Goal: Task Accomplishment & Management: Manage account settings

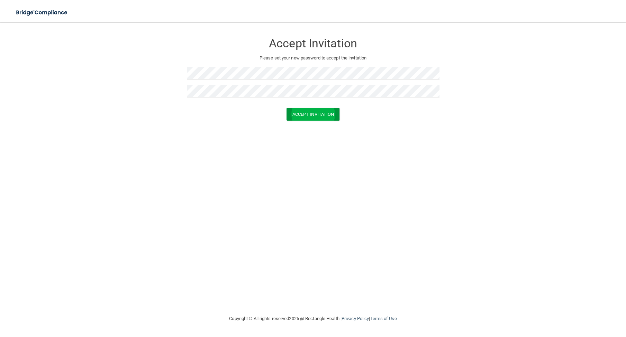
click at [319, 114] on button "Accept Invitation" at bounding box center [312, 114] width 53 height 13
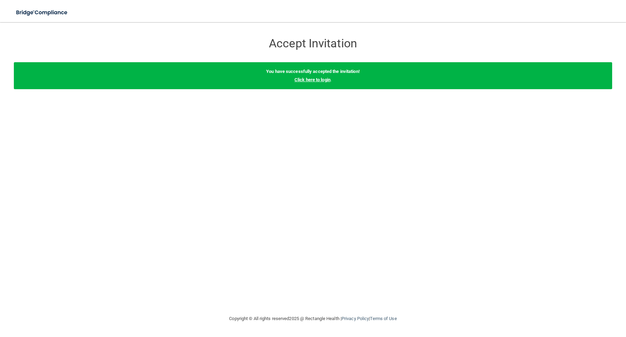
click at [315, 80] on link "Click here to login" at bounding box center [312, 79] width 36 height 5
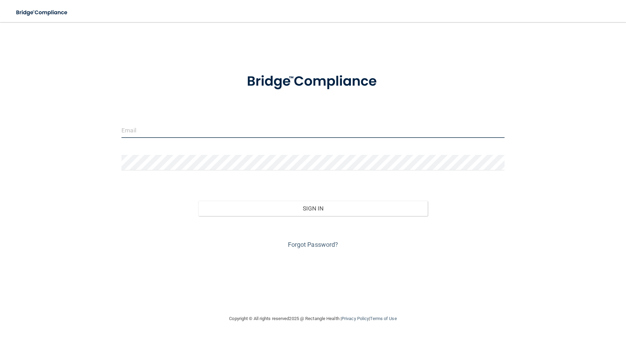
type input "[PERSON_NAME][EMAIL_ADDRESS][PERSON_NAME][DOMAIN_NAME]"
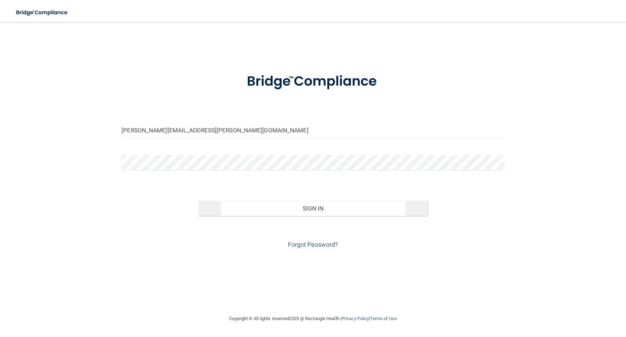
click at [308, 206] on button "Sign In" at bounding box center [313, 208] width 230 height 15
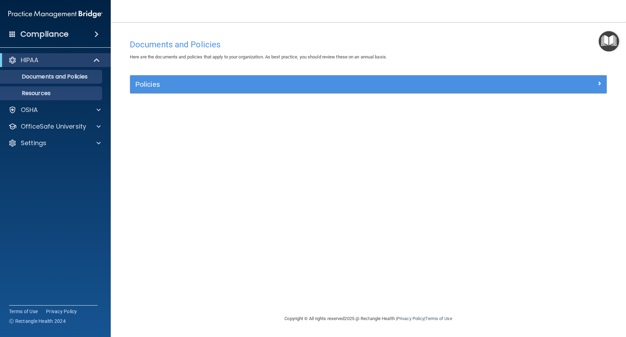
click at [55, 88] on link "Resources" at bounding box center [47, 93] width 109 height 14
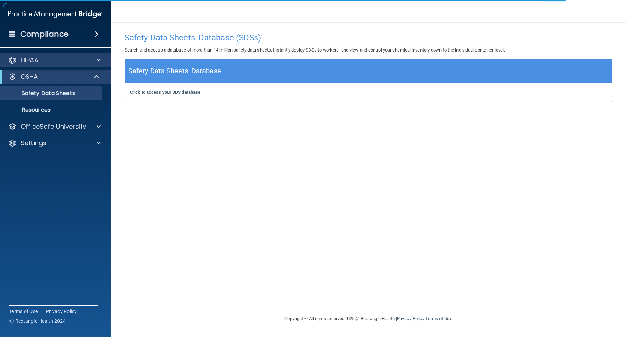
click at [45, 63] on div "HIPAA" at bounding box center [46, 60] width 86 height 8
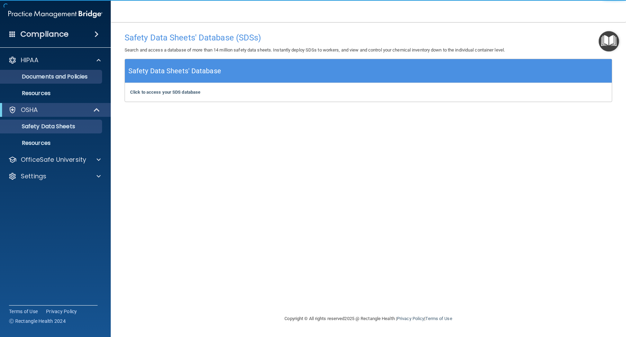
click at [46, 79] on p "Documents and Policies" at bounding box center [51, 76] width 94 height 7
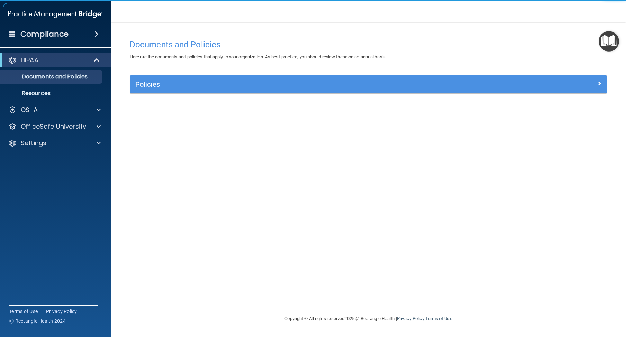
click at [191, 88] on div "Policies" at bounding box center [308, 84] width 357 height 11
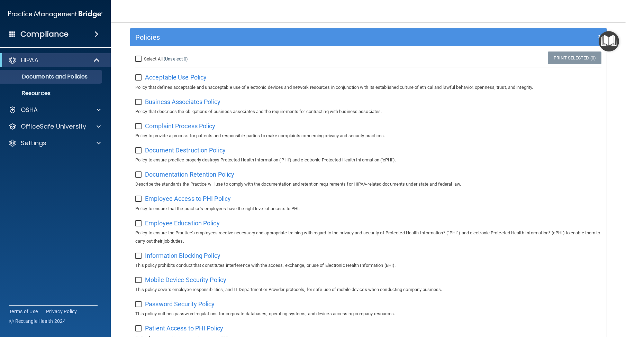
scroll to position [8, 0]
